Goal: Information Seeking & Learning: Learn about a topic

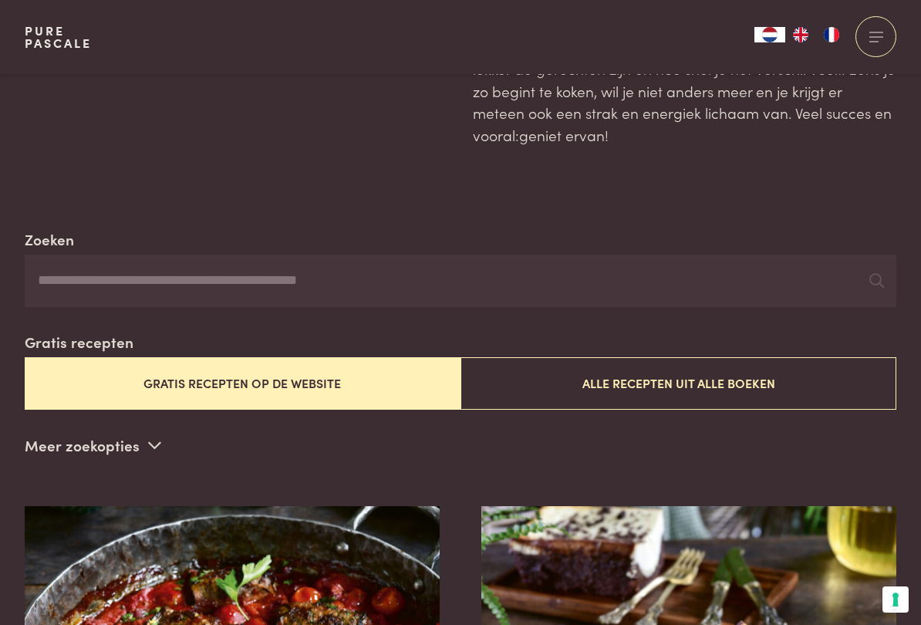
scroll to position [179, 0]
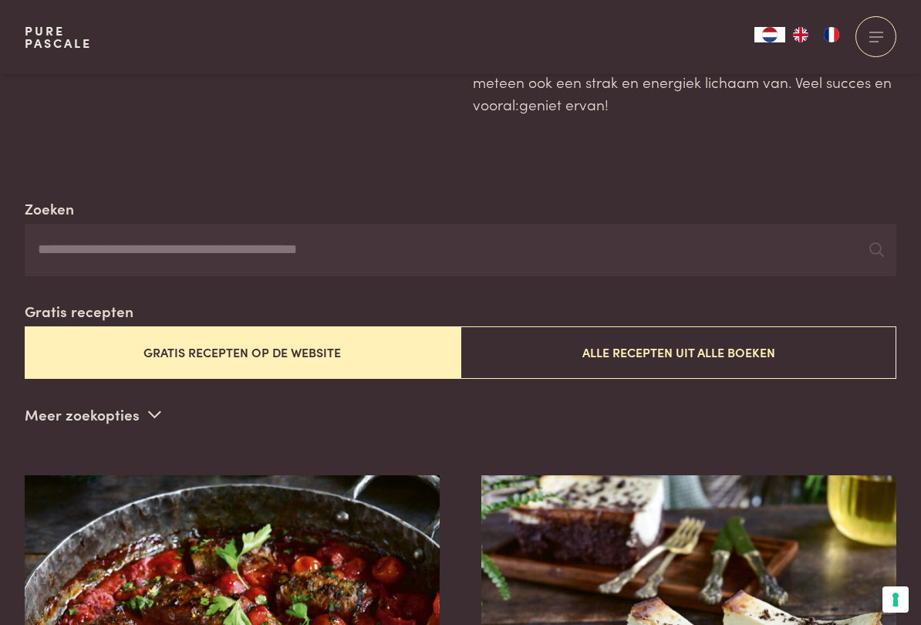
click at [342, 349] on button "Gratis recepten op de website" at bounding box center [243, 352] width 436 height 52
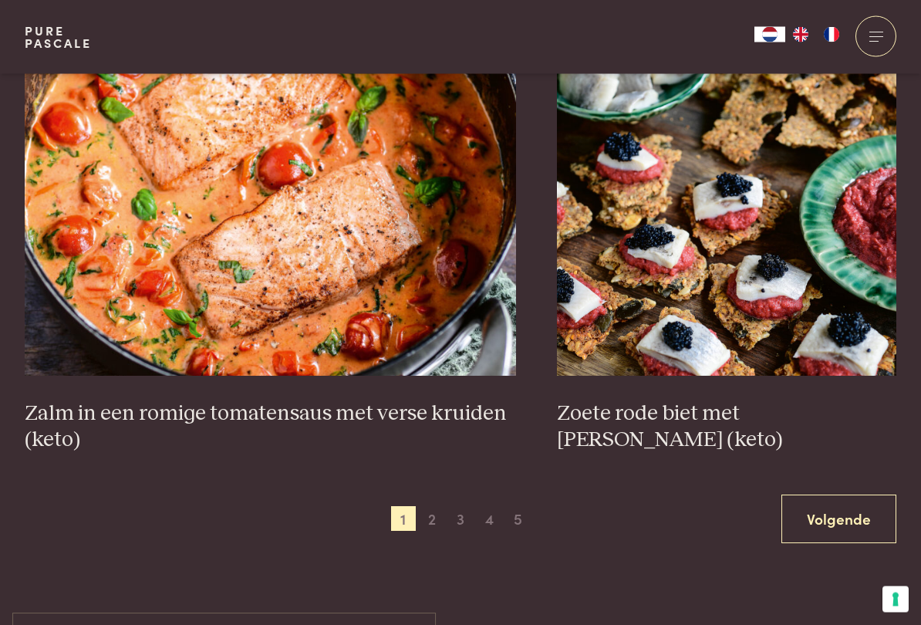
scroll to position [2618, 0]
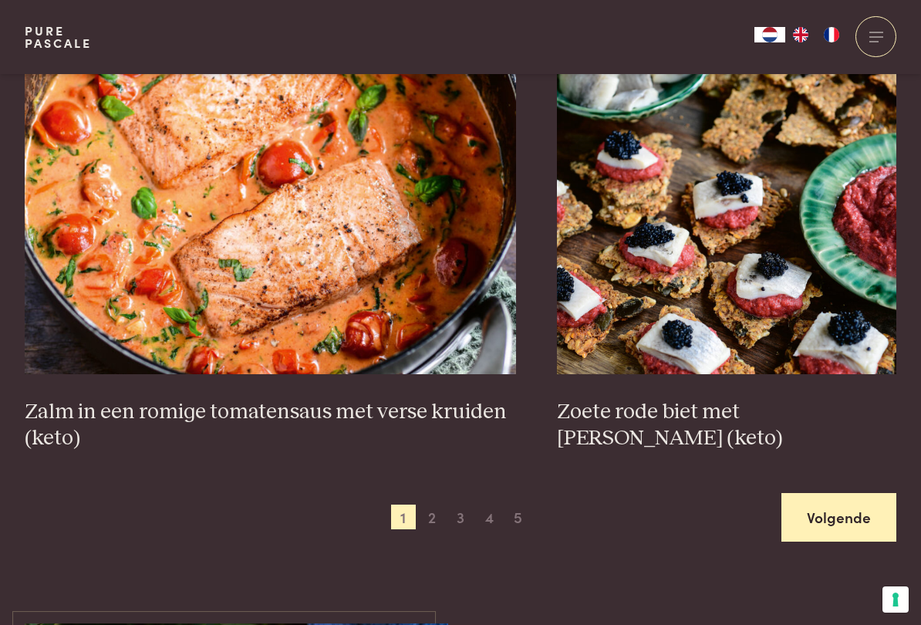
click at [855, 501] on link "Volgende" at bounding box center [838, 517] width 115 height 49
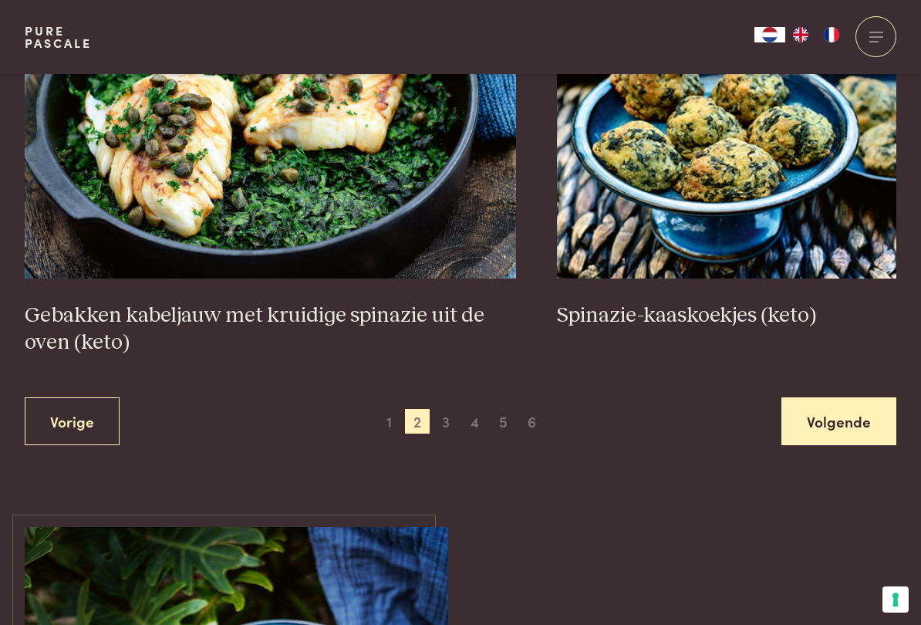
click at [825, 410] on link "Volgende" at bounding box center [838, 421] width 115 height 49
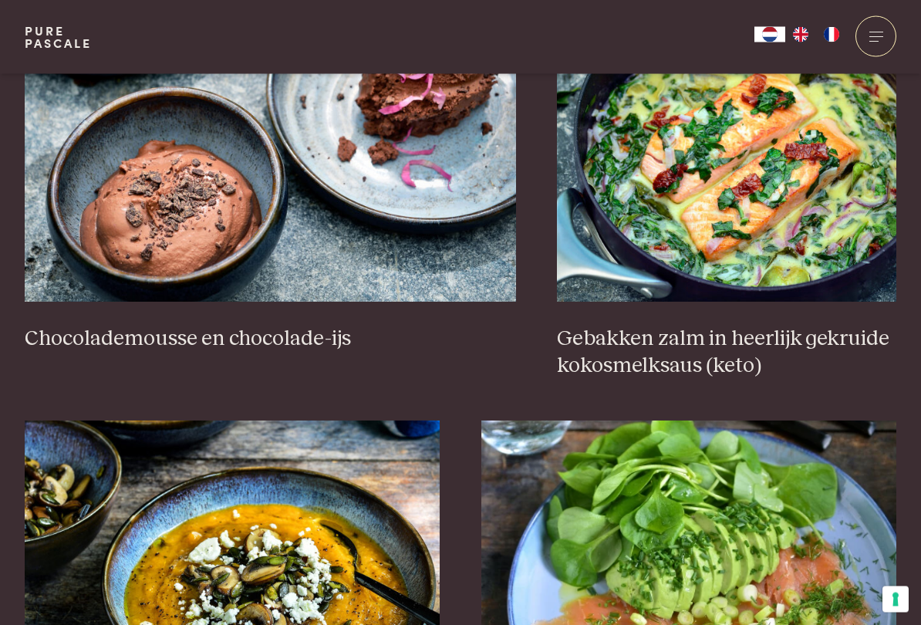
scroll to position [1543, 0]
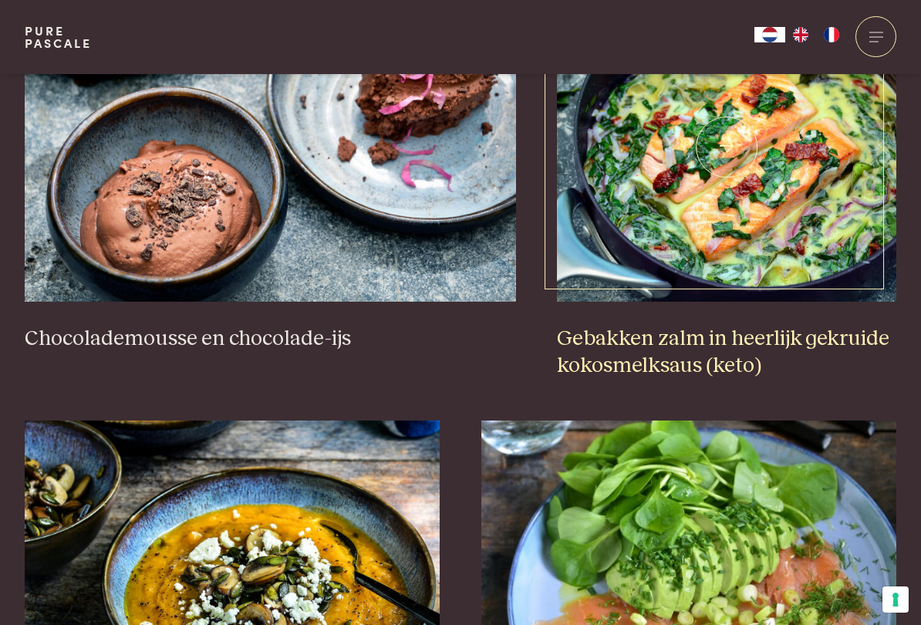
click at [789, 177] on img at bounding box center [726, 147] width 339 height 309
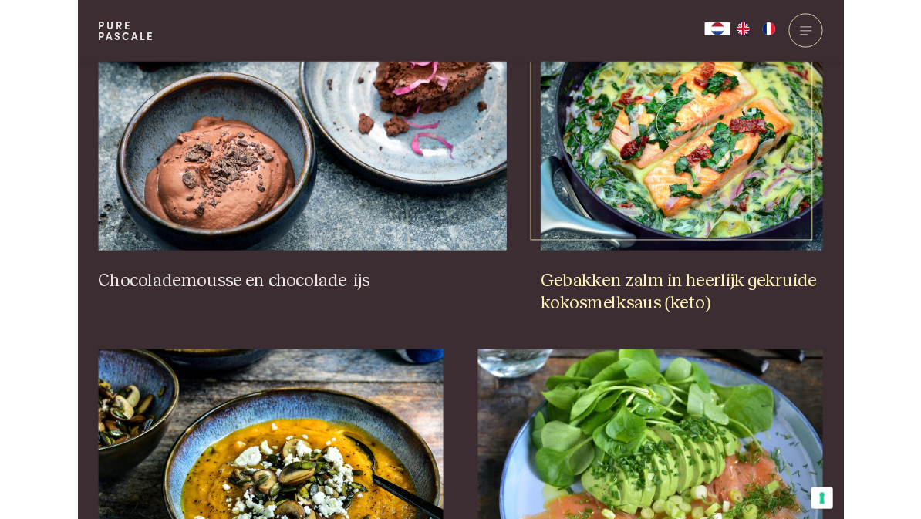
scroll to position [1586, 0]
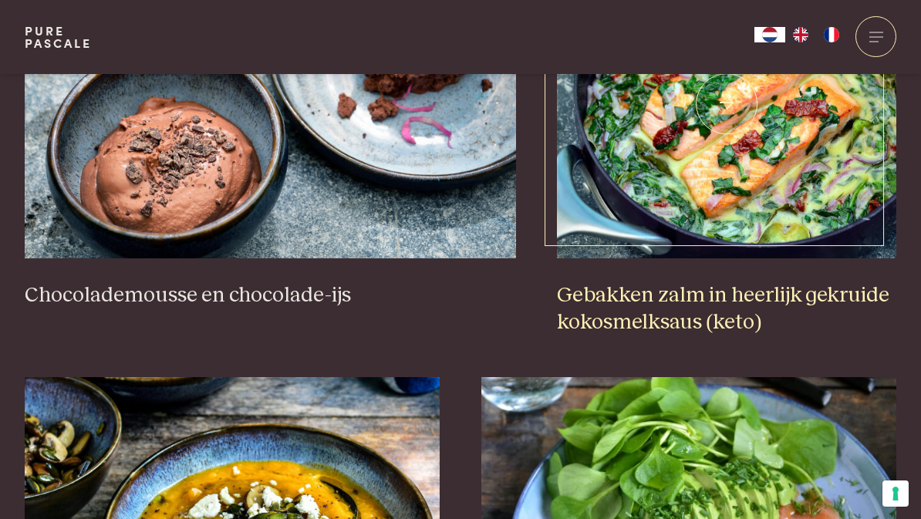
click at [763, 140] on img at bounding box center [726, 104] width 339 height 309
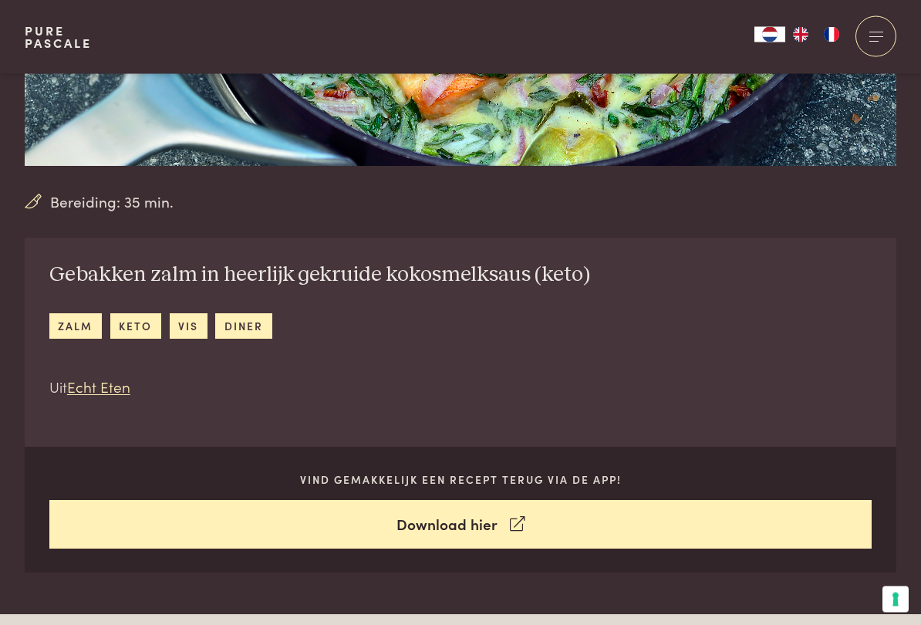
scroll to position [431, 0]
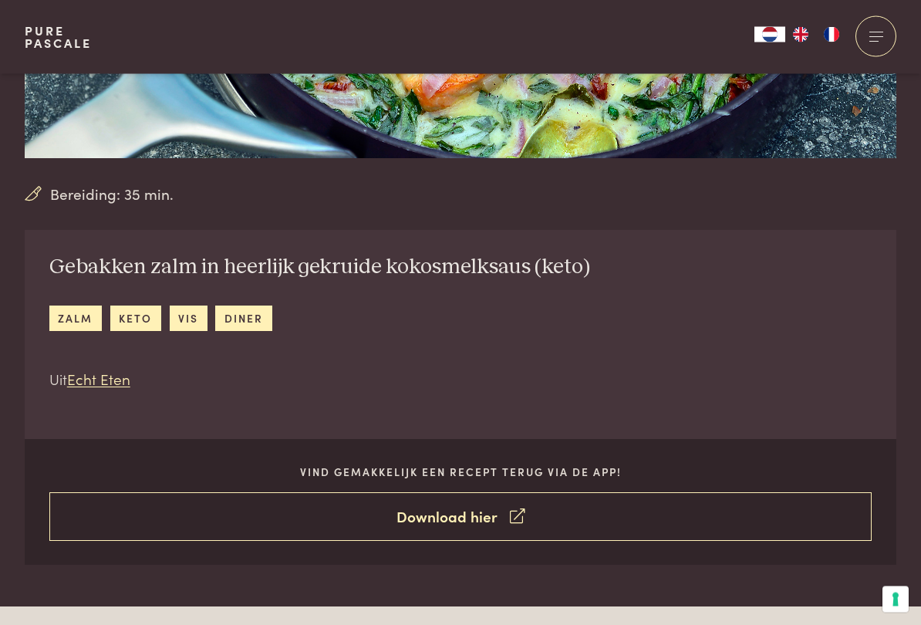
click at [483, 516] on link "Download hier" at bounding box center [460, 517] width 823 height 49
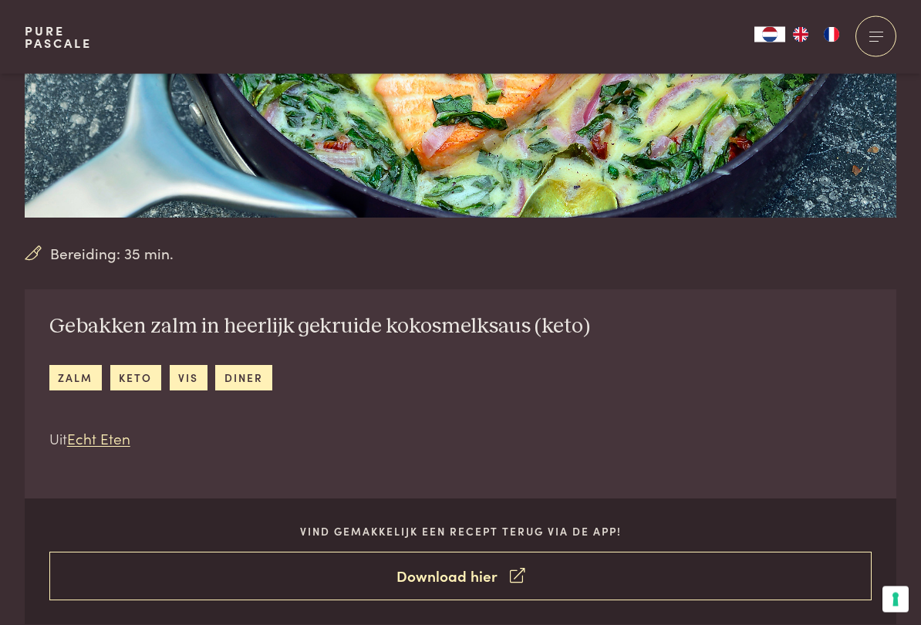
scroll to position [380, 0]
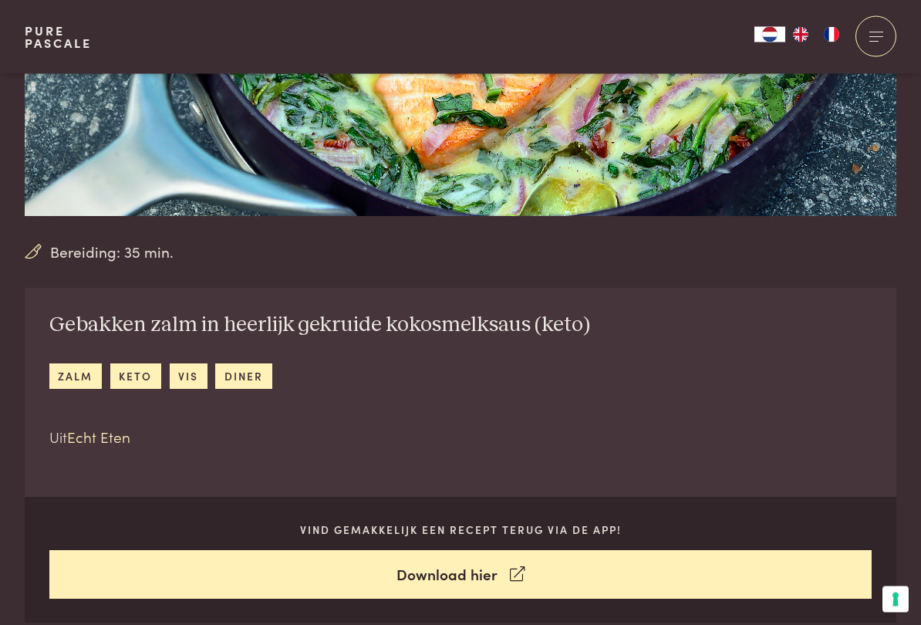
click at [112, 445] on link "Echt Eten" at bounding box center [98, 437] width 63 height 21
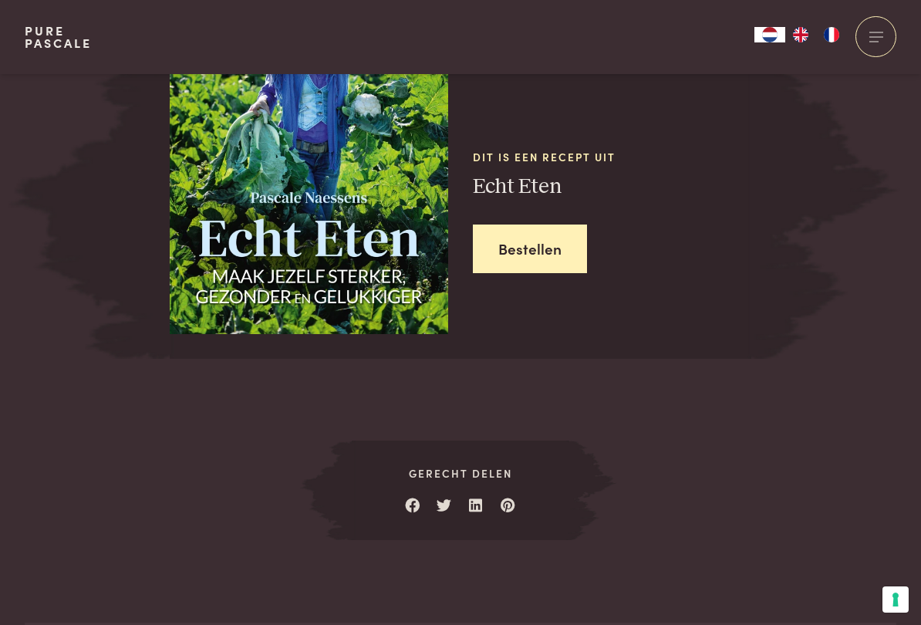
scroll to position [2725, 0]
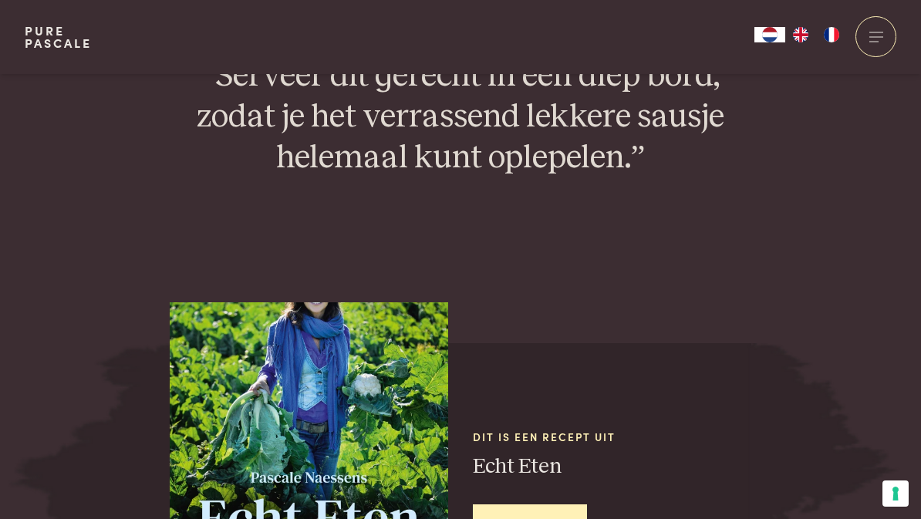
scroll to position [2441, 0]
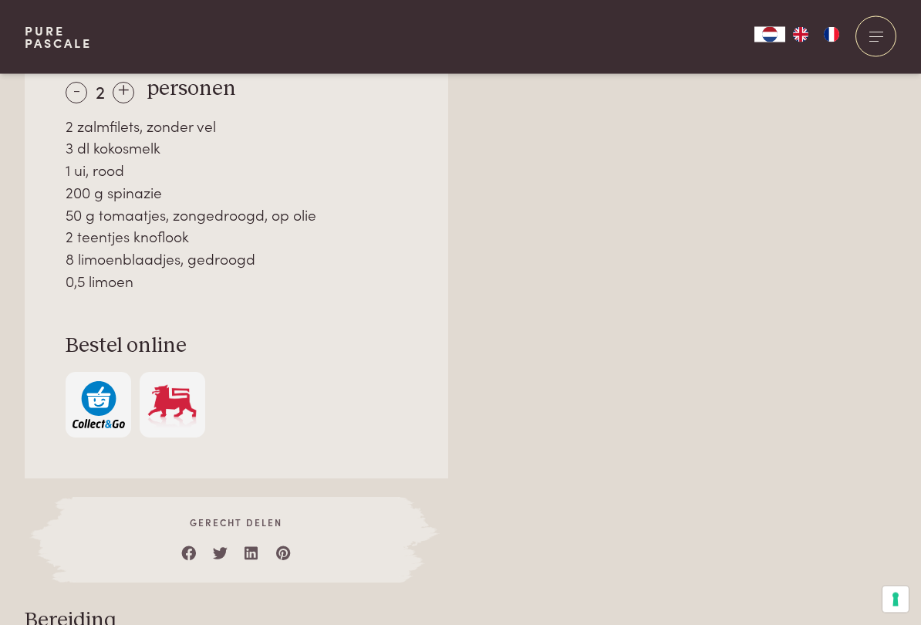
scroll to position [1253, 0]
